Goal: Transaction & Acquisition: Obtain resource

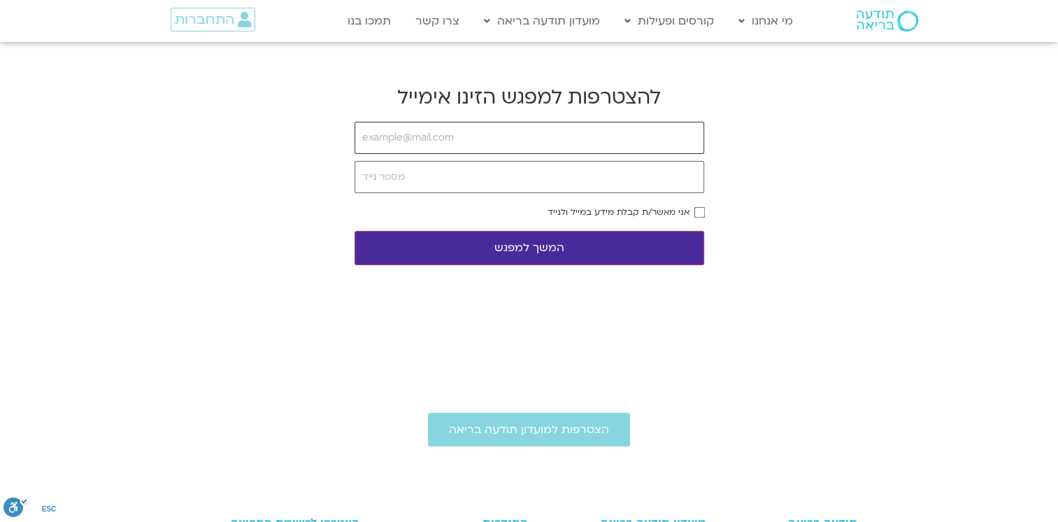
click at [372, 139] on input "email" at bounding box center [530, 138] width 350 height 32
type input "oritoren3@gmail.com"
click at [391, 178] on input "tel" at bounding box center [530, 177] width 350 height 32
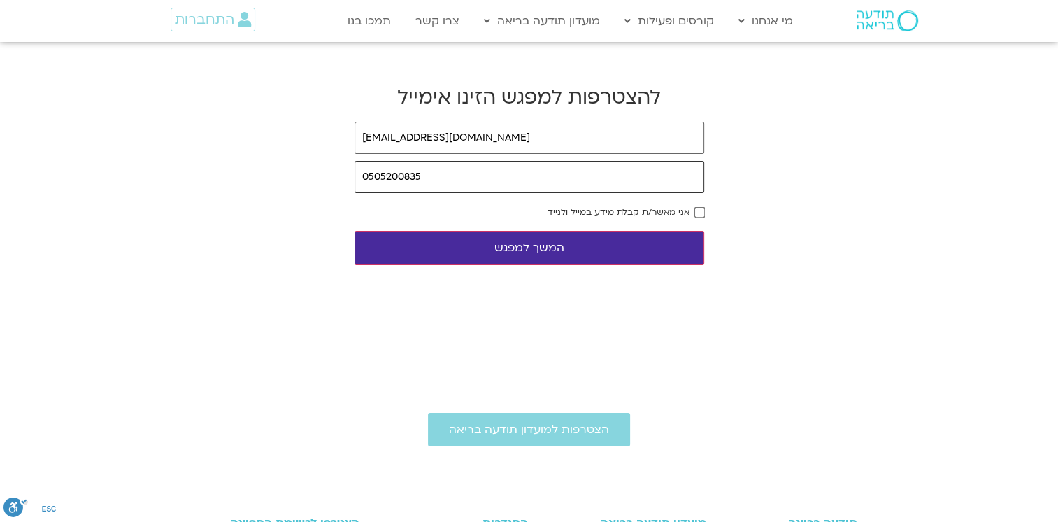
type input "0505200835"
click at [532, 248] on button "המשך למפגש" at bounding box center [530, 248] width 350 height 34
